Goal: Information Seeking & Learning: Learn about a topic

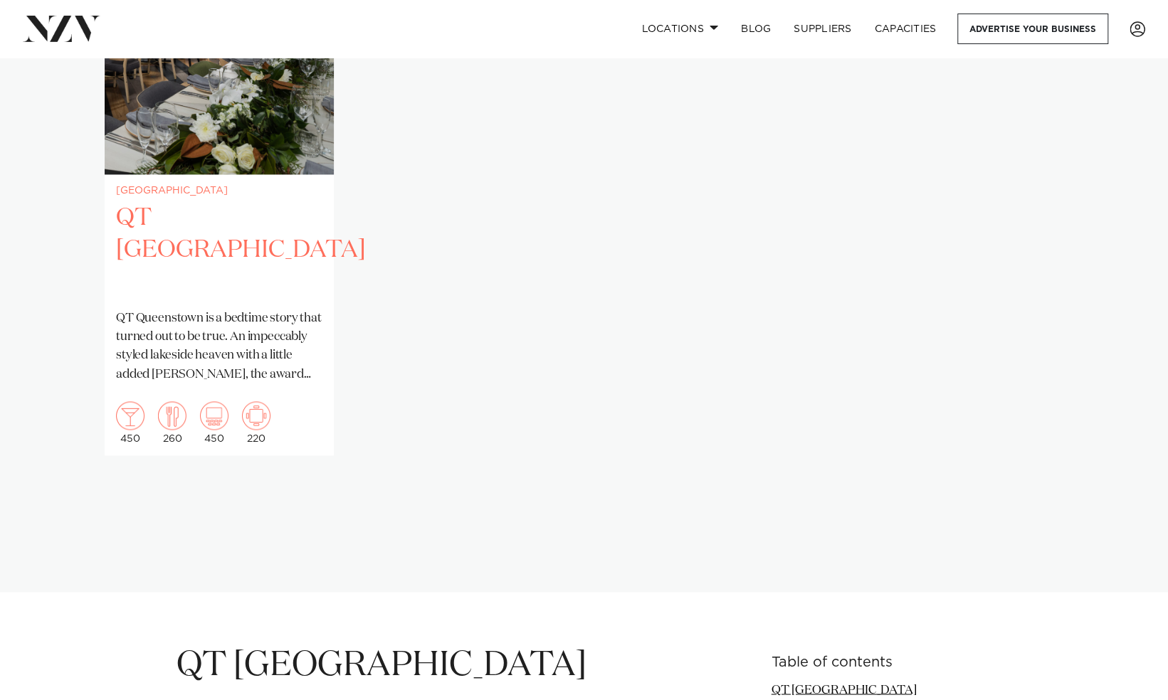
scroll to position [1216, 0]
click at [255, 201] on h2 "QT [GEOGRAPHIC_DATA]" at bounding box center [219, 249] width 206 height 96
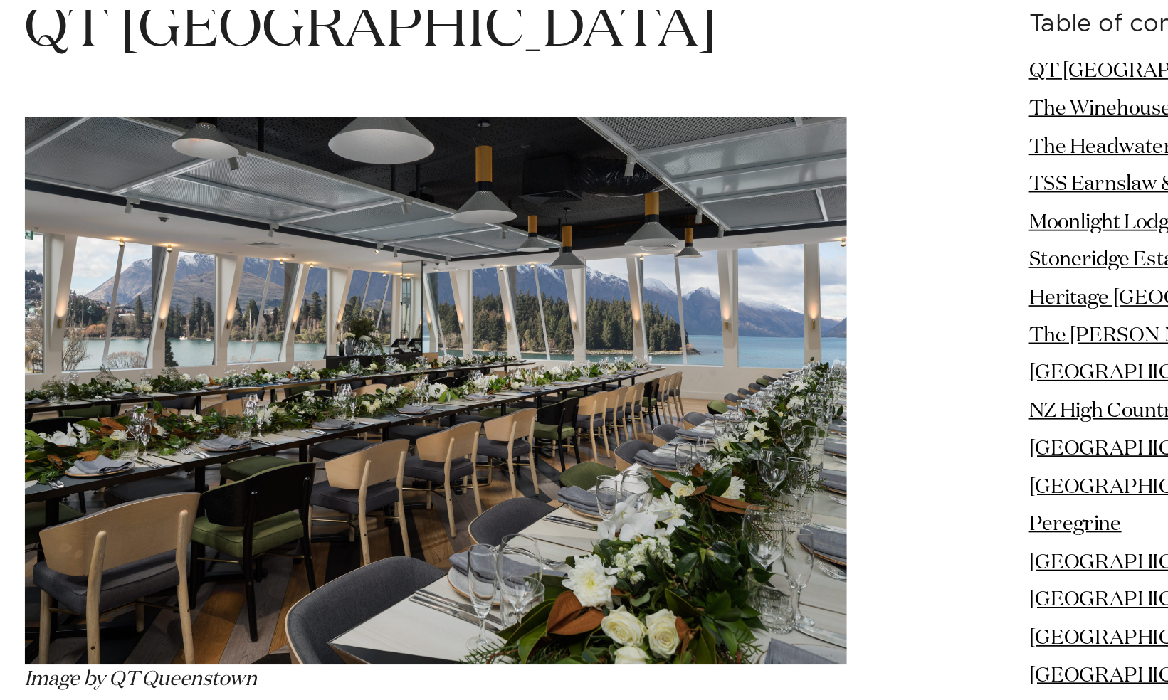
scroll to position [1810, 0]
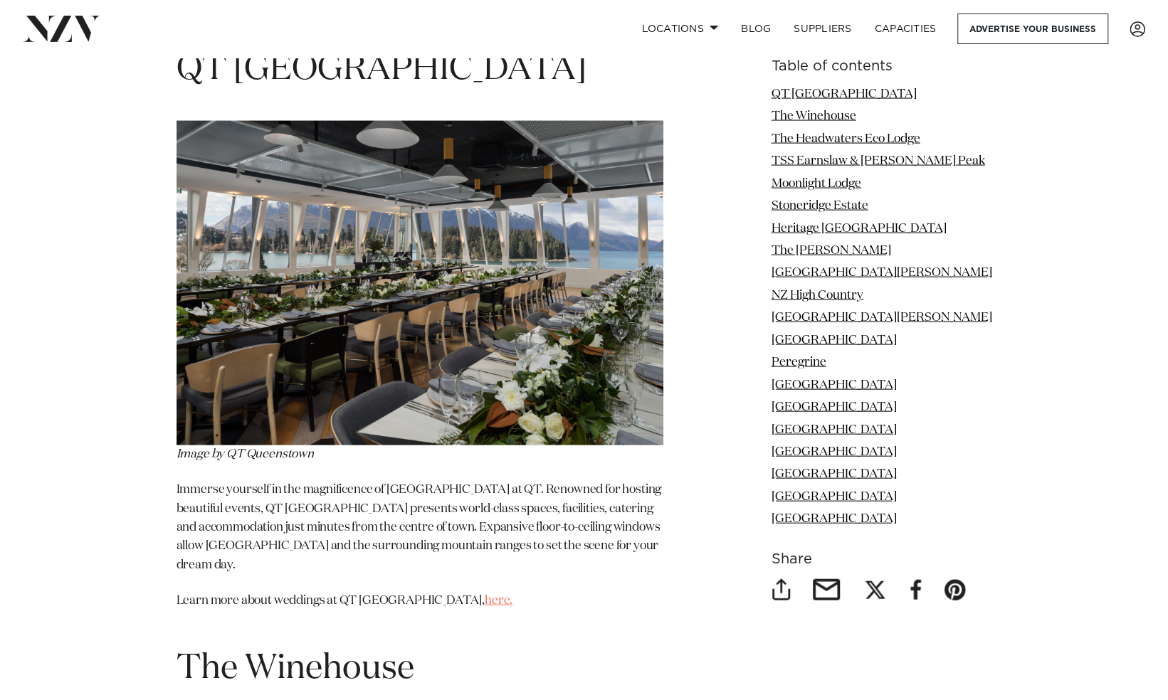
click at [485, 595] on link "here." at bounding box center [499, 601] width 28 height 12
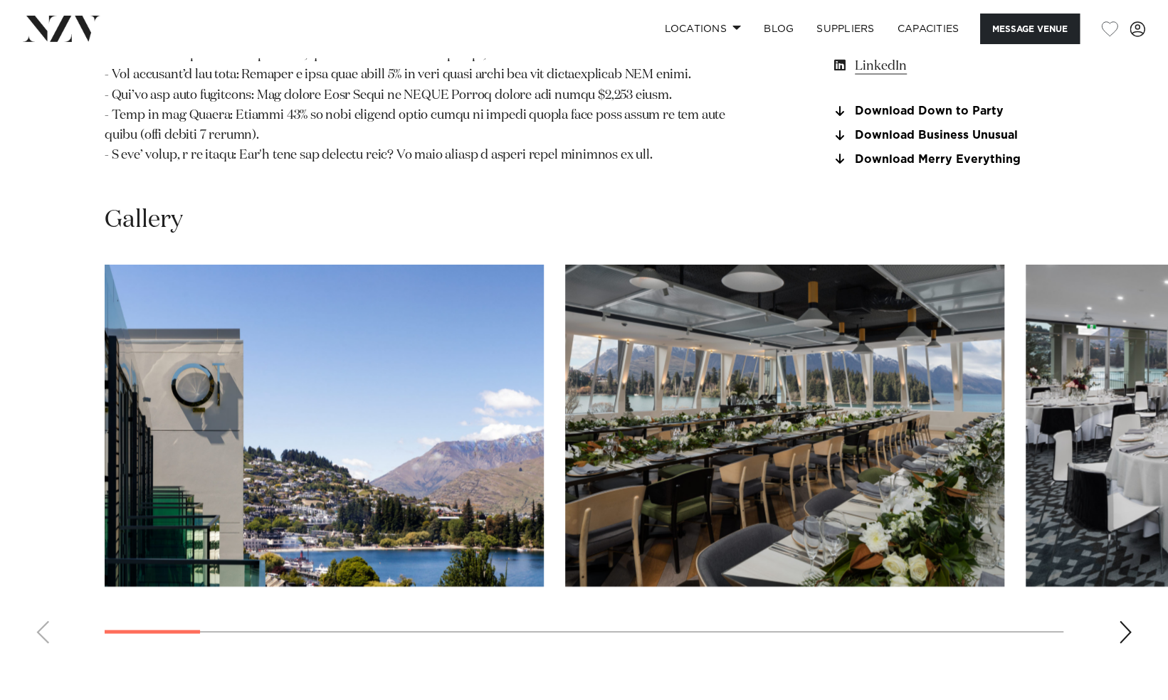
scroll to position [1673, 0]
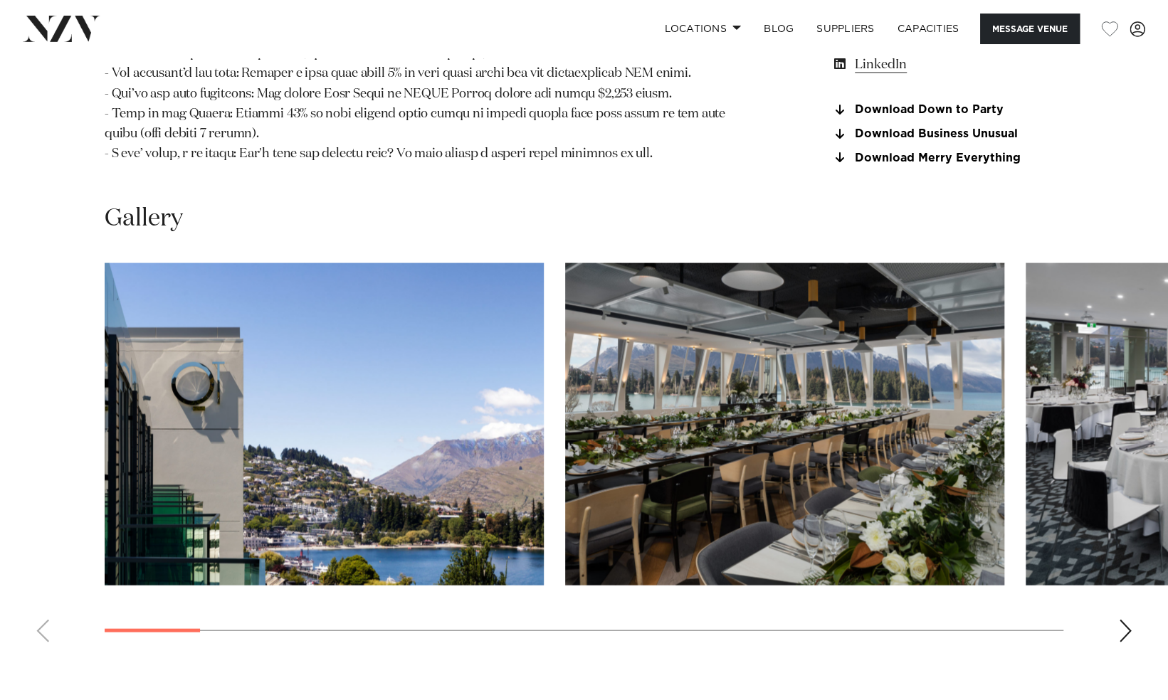
click at [458, 453] on img "1 / 21" at bounding box center [324, 424] width 439 height 322
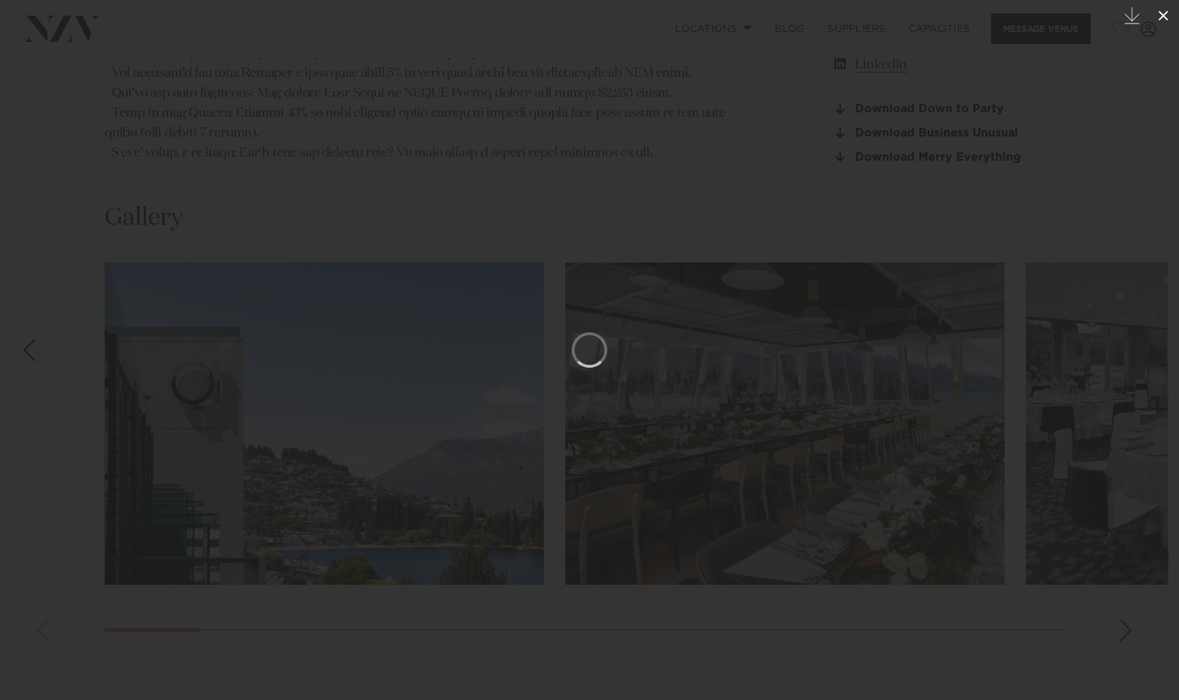
click at [1165, 11] on icon at bounding box center [1163, 15] width 17 height 17
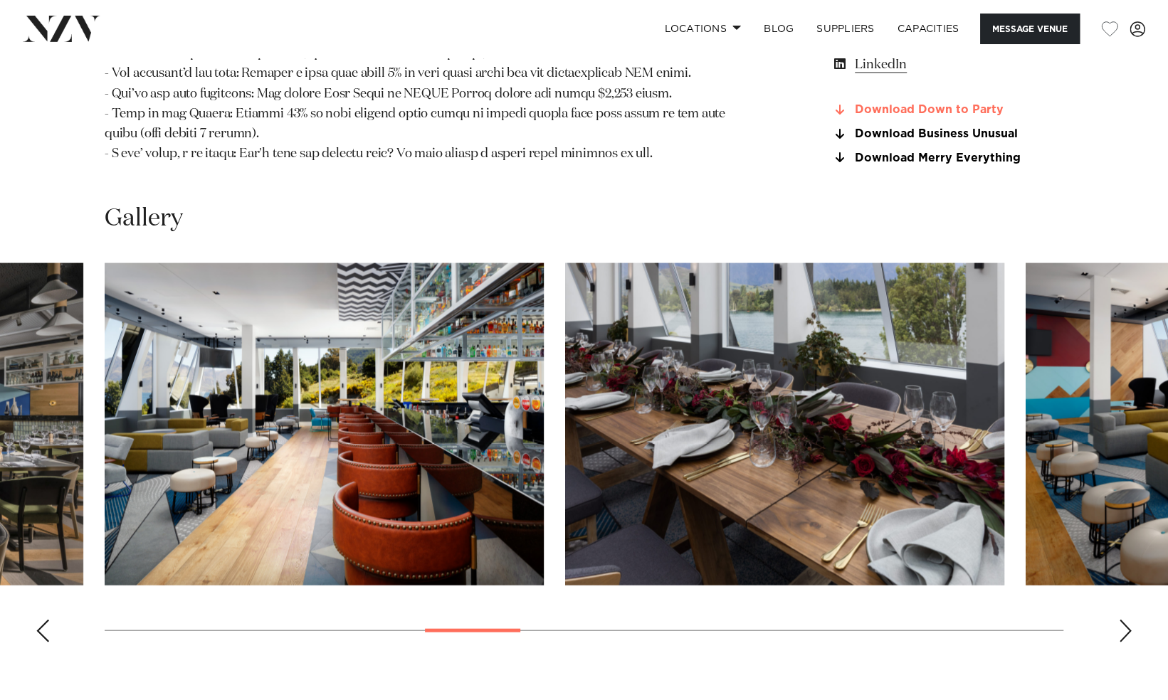
click at [957, 105] on link "Download Down to Party" at bounding box center [947, 109] width 232 height 13
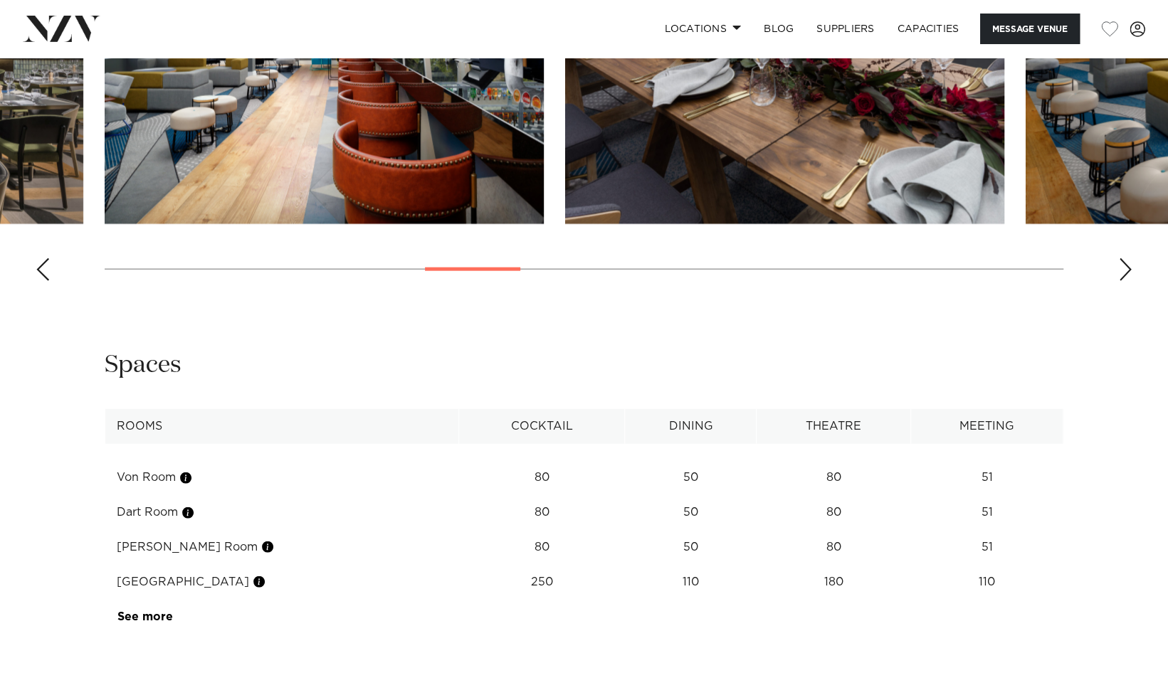
scroll to position [2051, 0]
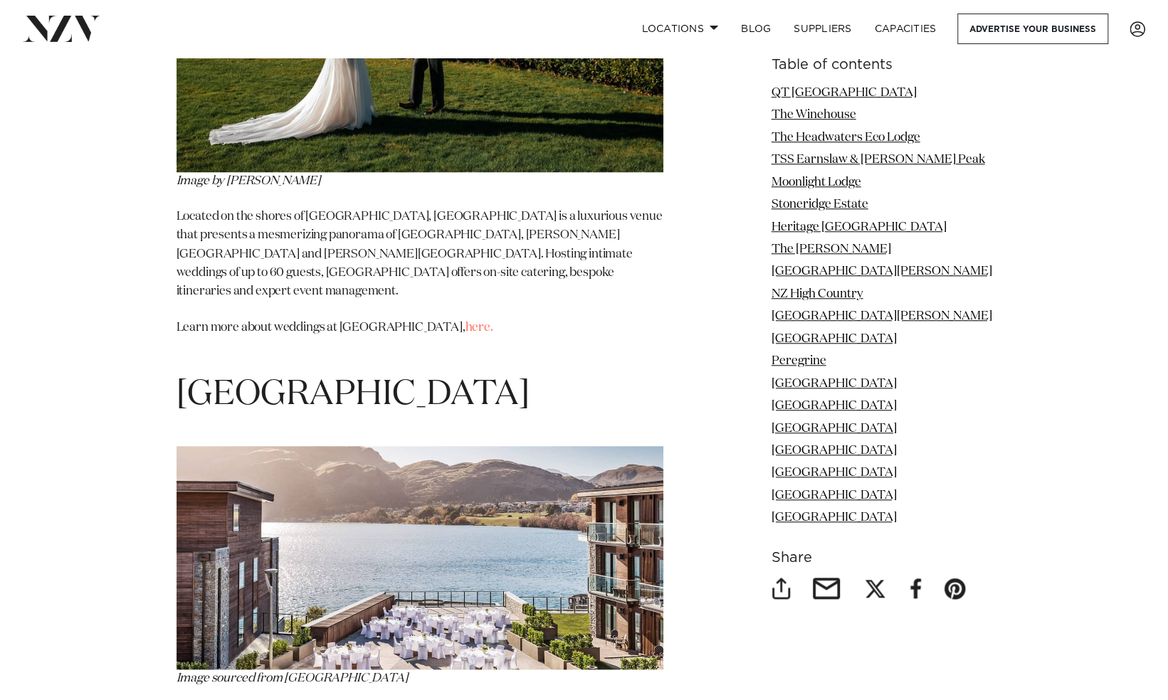
scroll to position [11182, 0]
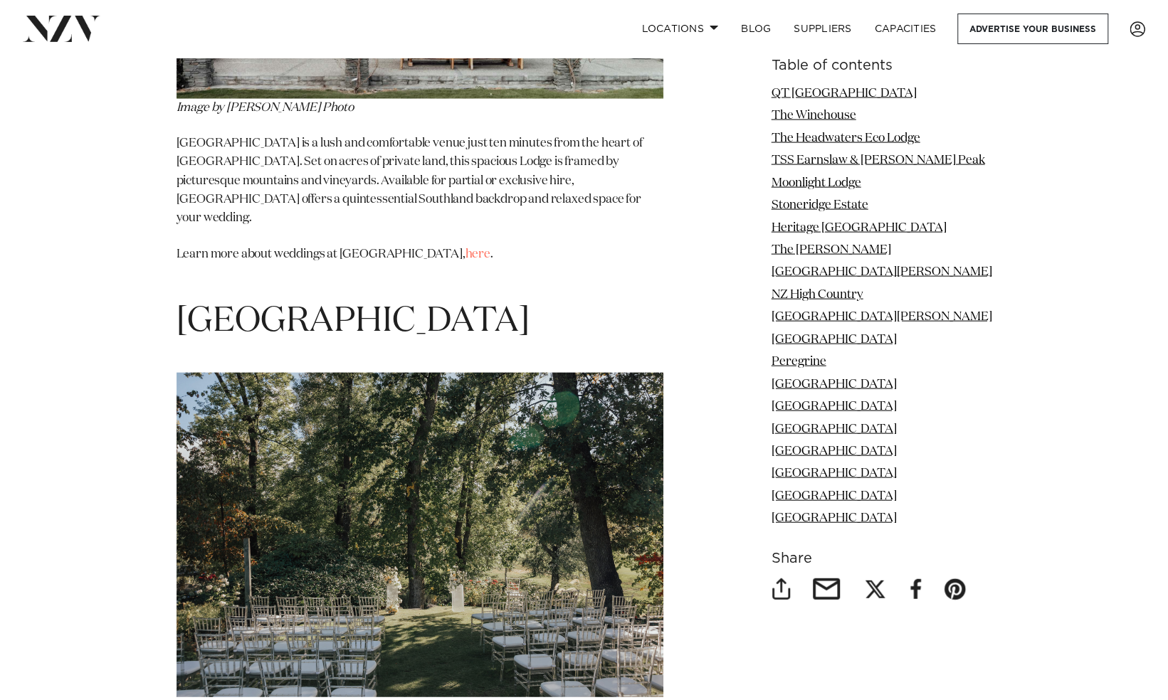
scroll to position [12272, 0]
